Goal: Transaction & Acquisition: Purchase product/service

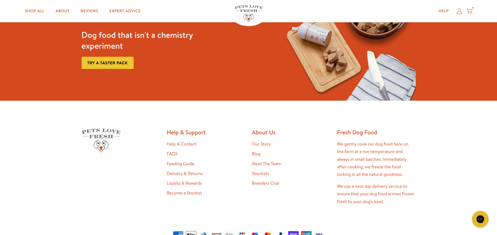
scroll to position [292, 0]
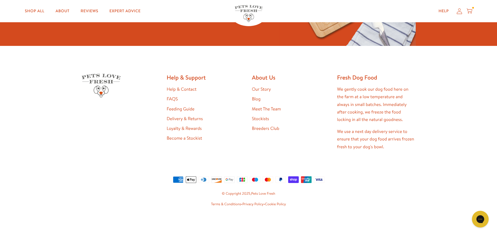
click at [171, 97] on link "FAQS" at bounding box center [172, 99] width 11 height 6
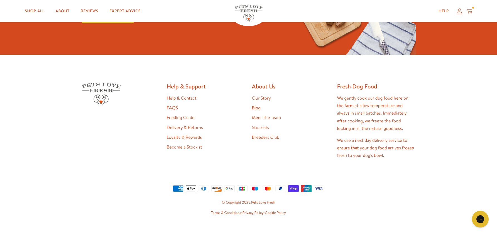
scroll to position [676, 0]
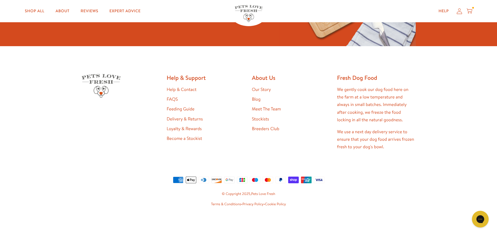
click at [176, 119] on link "Delivery & Returns" at bounding box center [185, 119] width 36 height 6
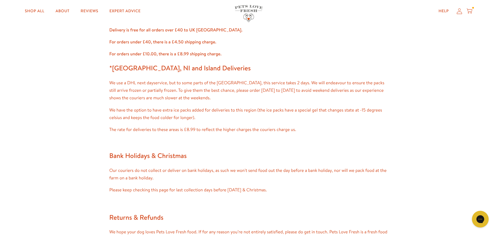
scroll to position [336, 0]
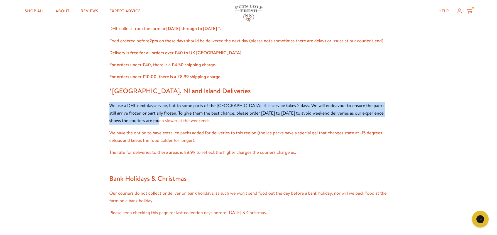
drag, startPoint x: 110, startPoint y: 107, endPoint x: 161, endPoint y: 122, distance: 52.5
click at [161, 122] on p "We use a DHL next day service, but to some parts of the UK, this service takes …" at bounding box center [248, 113] width 278 height 23
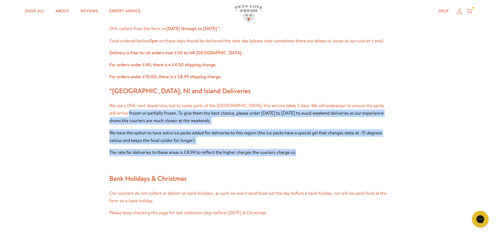
drag, startPoint x: 298, startPoint y: 154, endPoint x: 117, endPoint y: 114, distance: 185.7
click at [117, 114] on div "Delivery Options We use DPD and DHL next day delivery service for the majority …" at bounding box center [248, 32] width 278 height 603
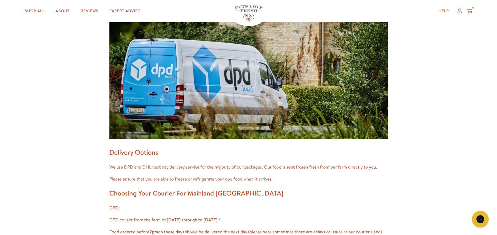
scroll to position [64, 0]
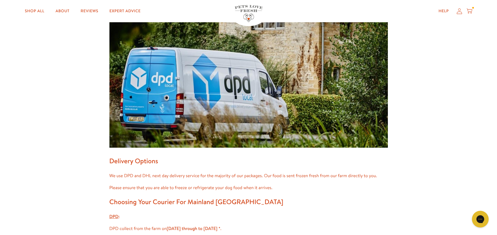
click at [466, 9] on icon at bounding box center [469, 11] width 6 height 6
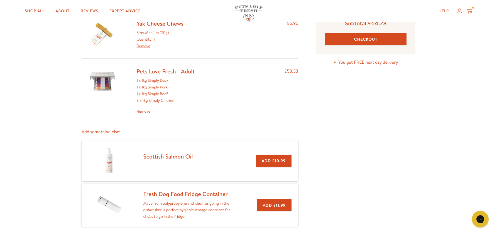
click at [350, 42] on button "Checkout" at bounding box center [366, 39] width 82 height 13
